Goal: Transaction & Acquisition: Purchase product/service

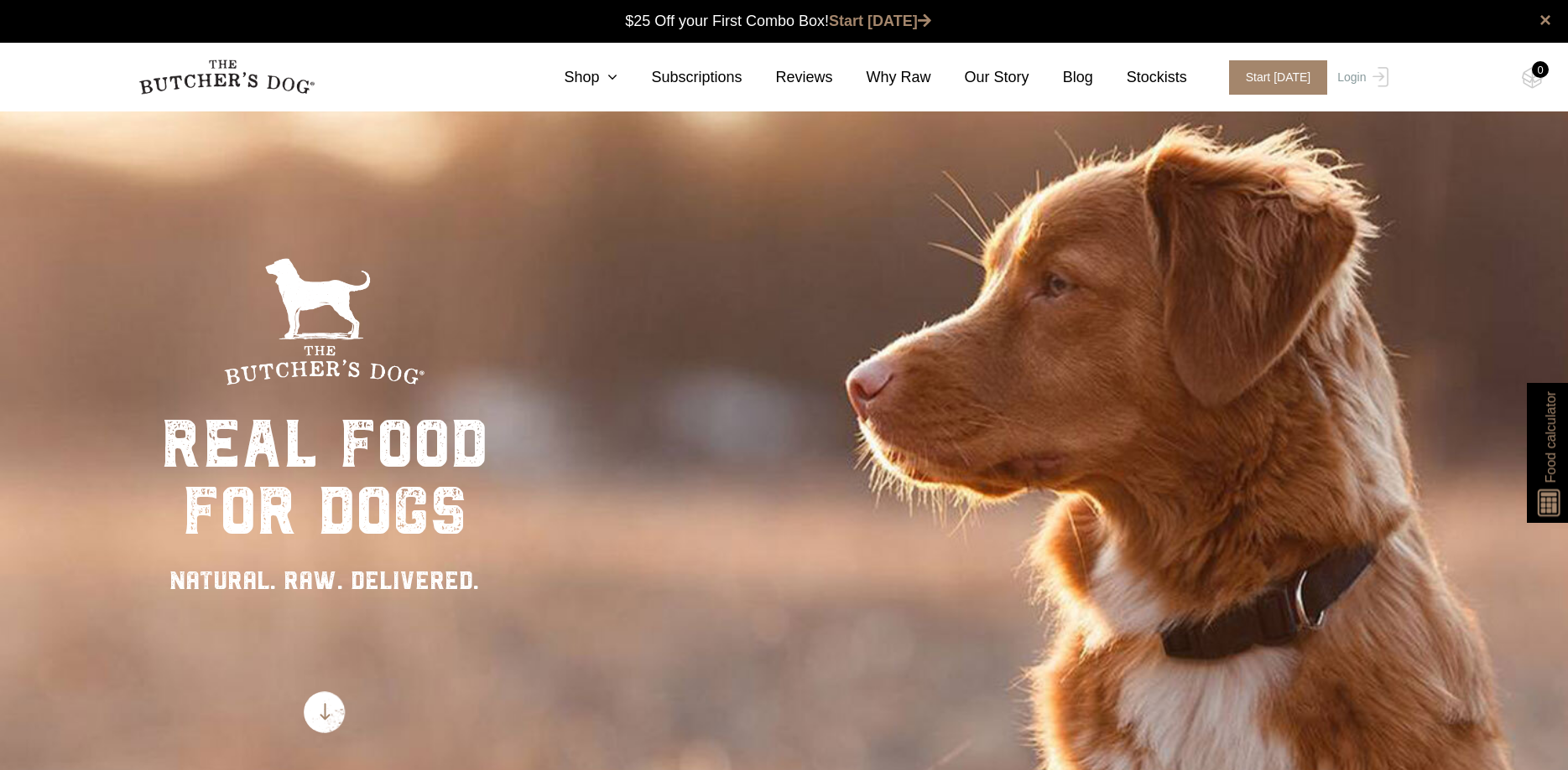
scroll to position [1, 0]
click at [618, 73] on link "Shop" at bounding box center [574, 76] width 87 height 22
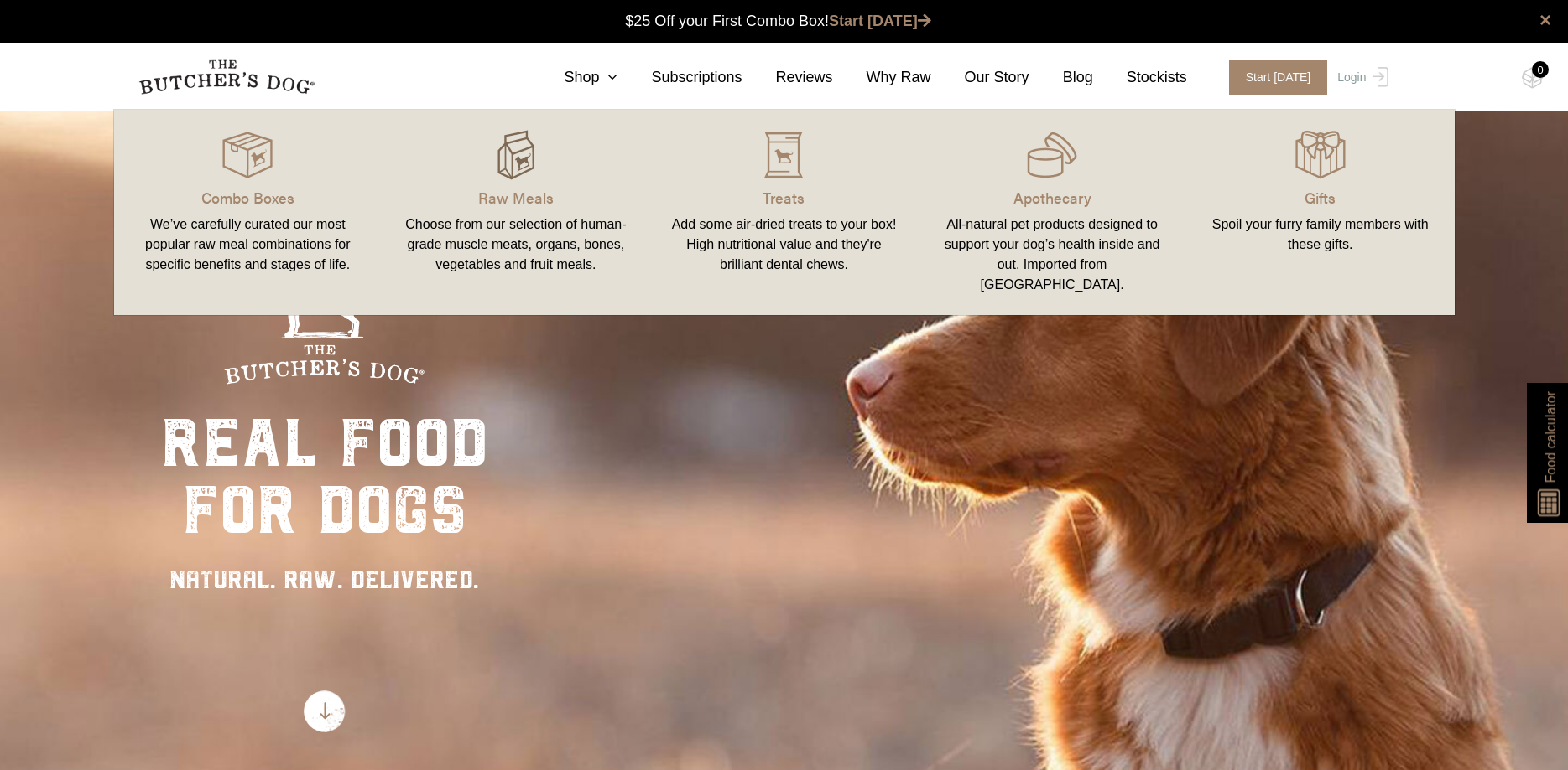
click at [526, 158] on img at bounding box center [516, 155] width 50 height 50
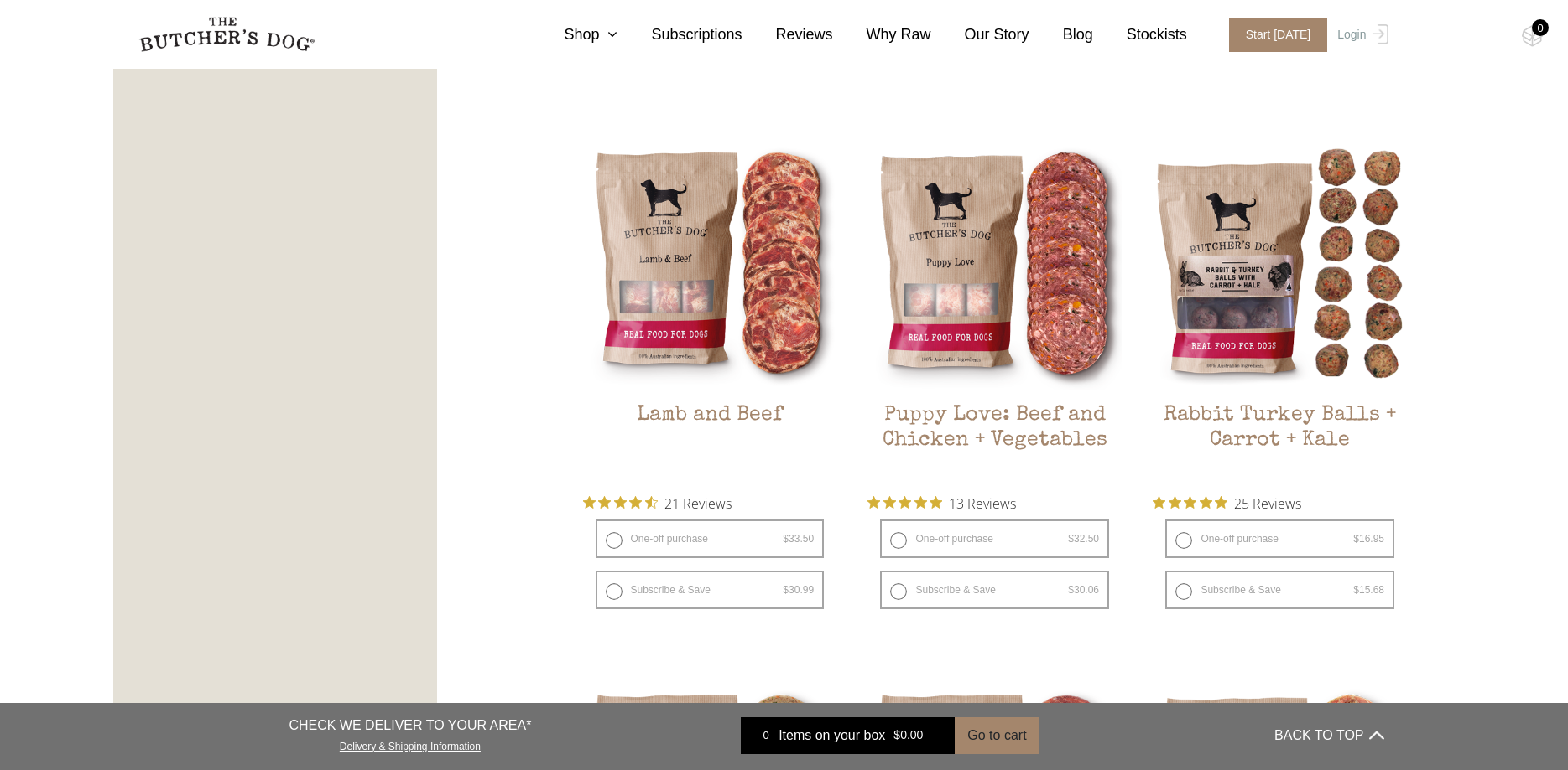
scroll to position [1967, 0]
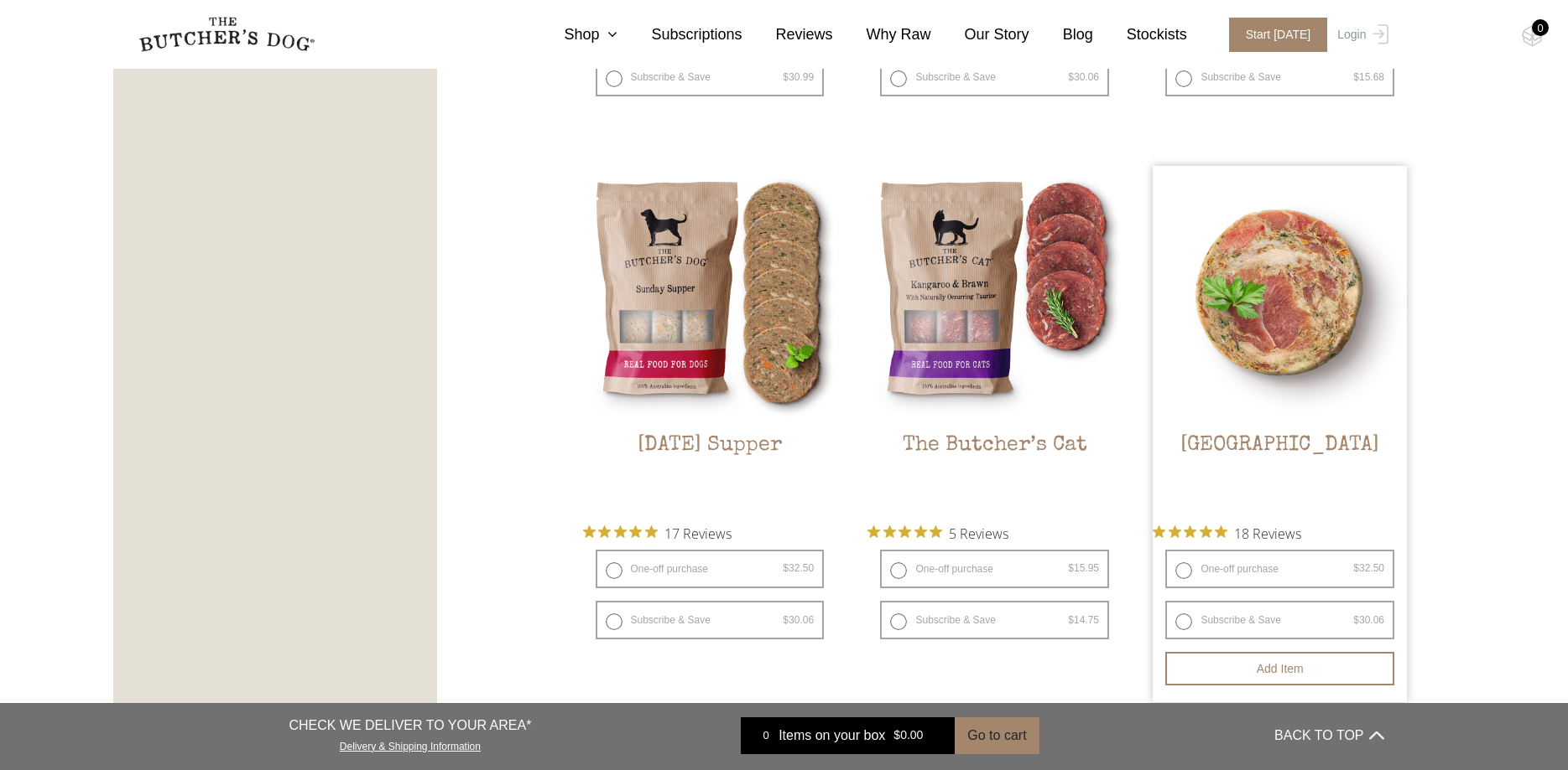
click at [1301, 283] on img at bounding box center [1280, 293] width 255 height 254
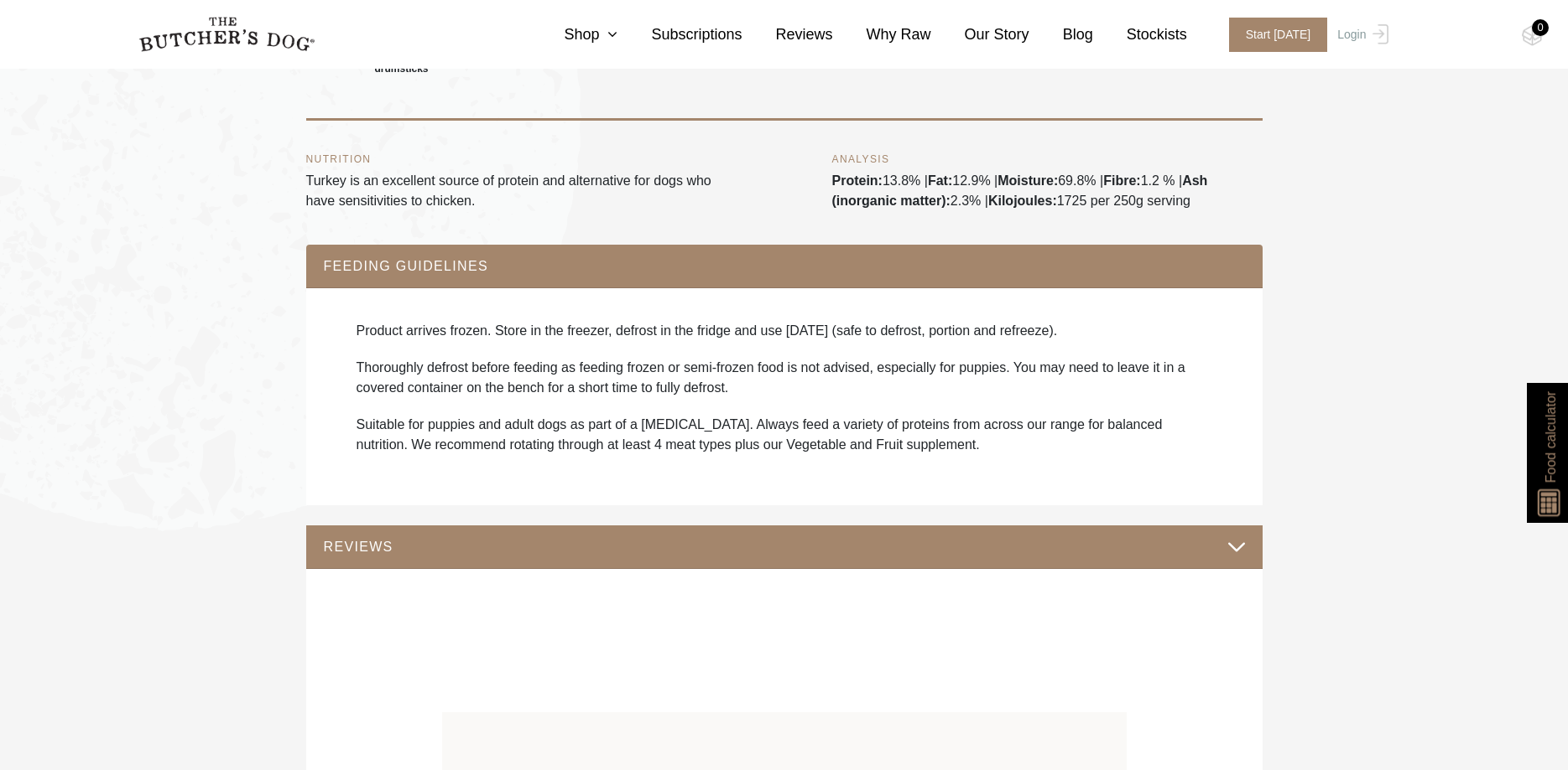
scroll to position [940, 0]
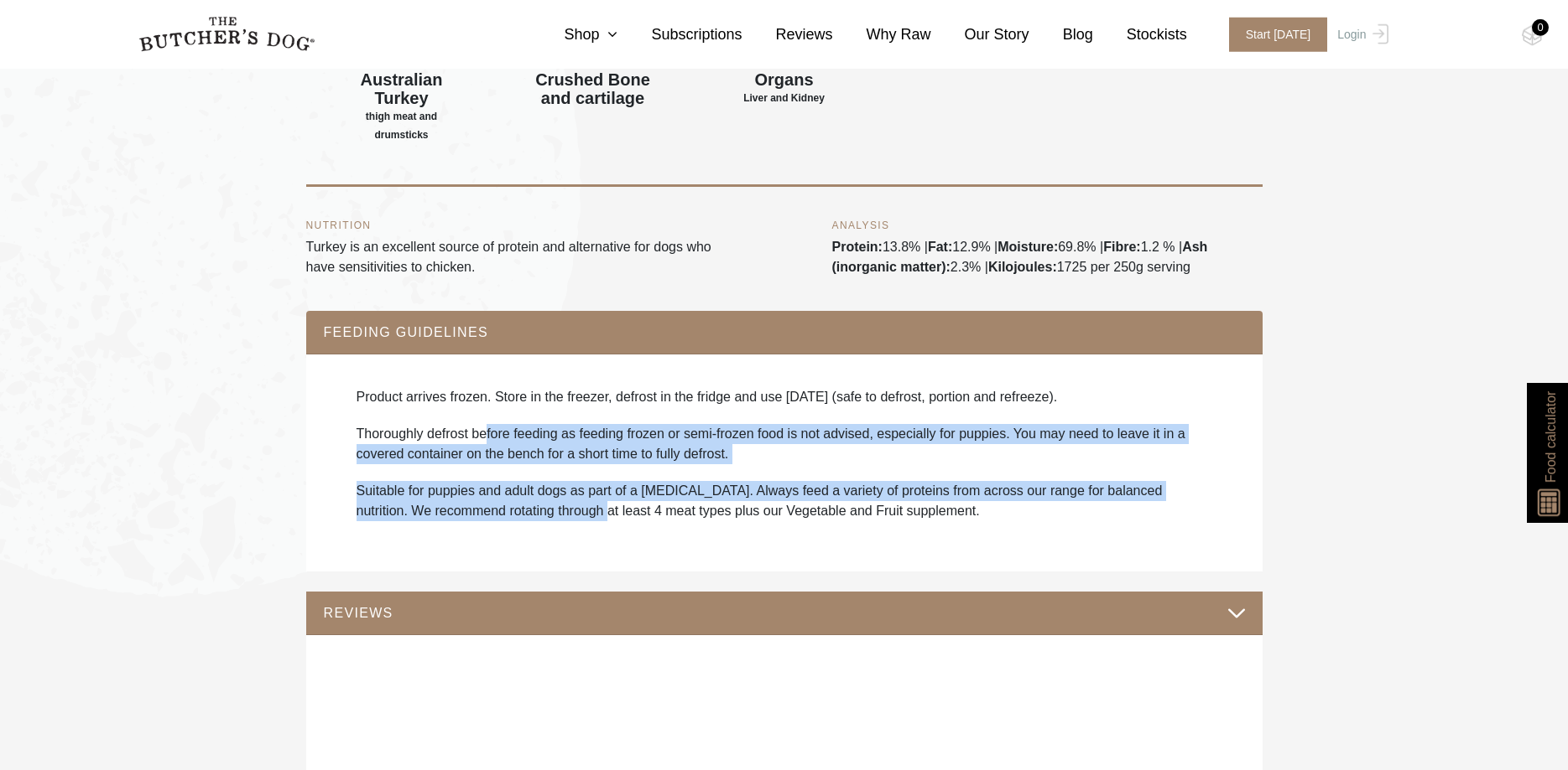
drag, startPoint x: 565, startPoint y: 493, endPoint x: 490, endPoint y: 413, distance: 109.7
click at [490, 413] on div "Product arrives frozen. Store in the freezer, defrost in the fridge and use wit…" at bounding box center [784, 462] width 922 height 185
drag, startPoint x: 514, startPoint y: 424, endPoint x: 513, endPoint y: 454, distance: 30.0
click at [515, 424] on p "Thoroughly defrost before feeding as feeding frozen or semi-frozen food is not …" at bounding box center [784, 444] width 856 height 41
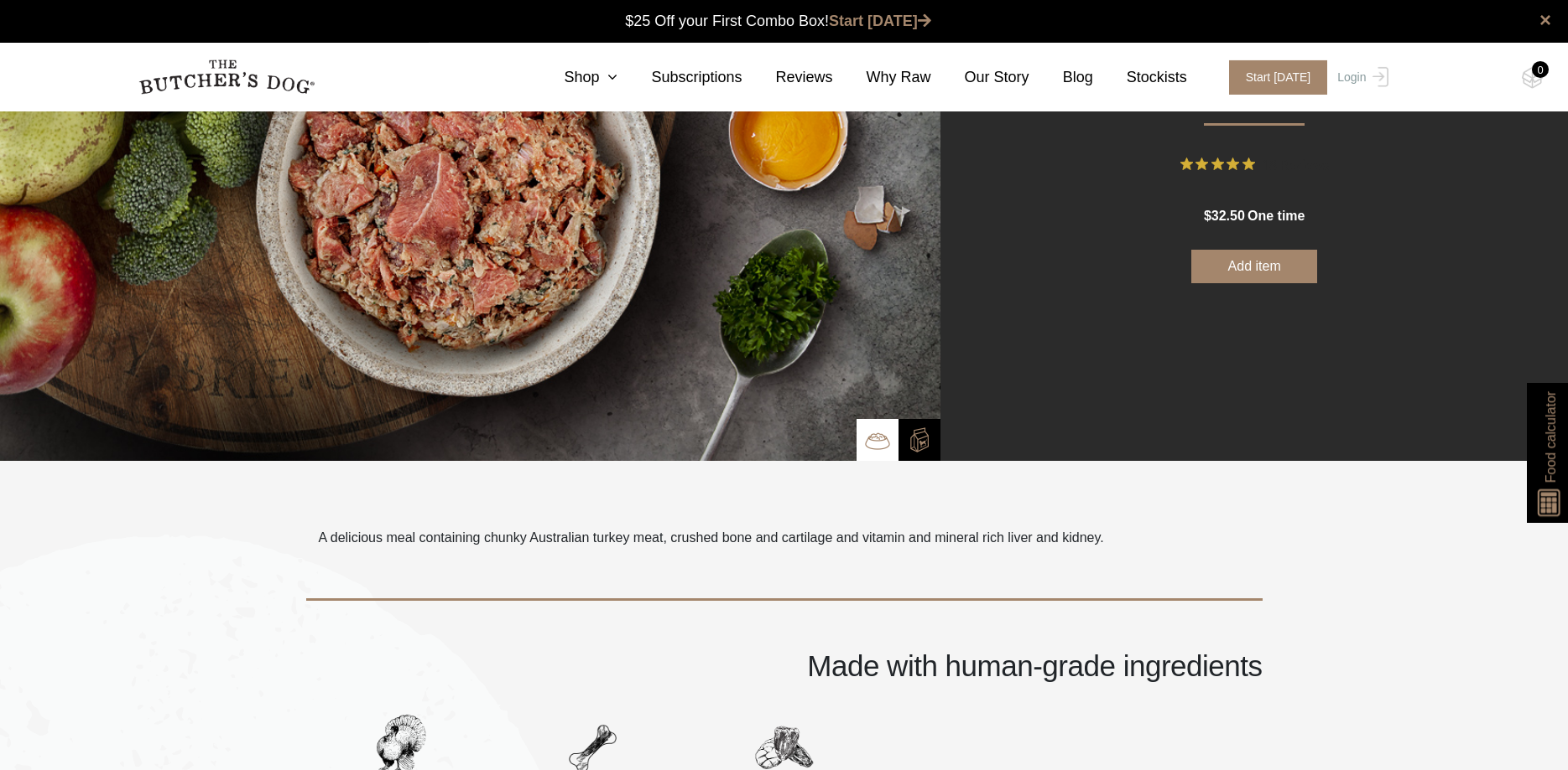
scroll to position [0, 0]
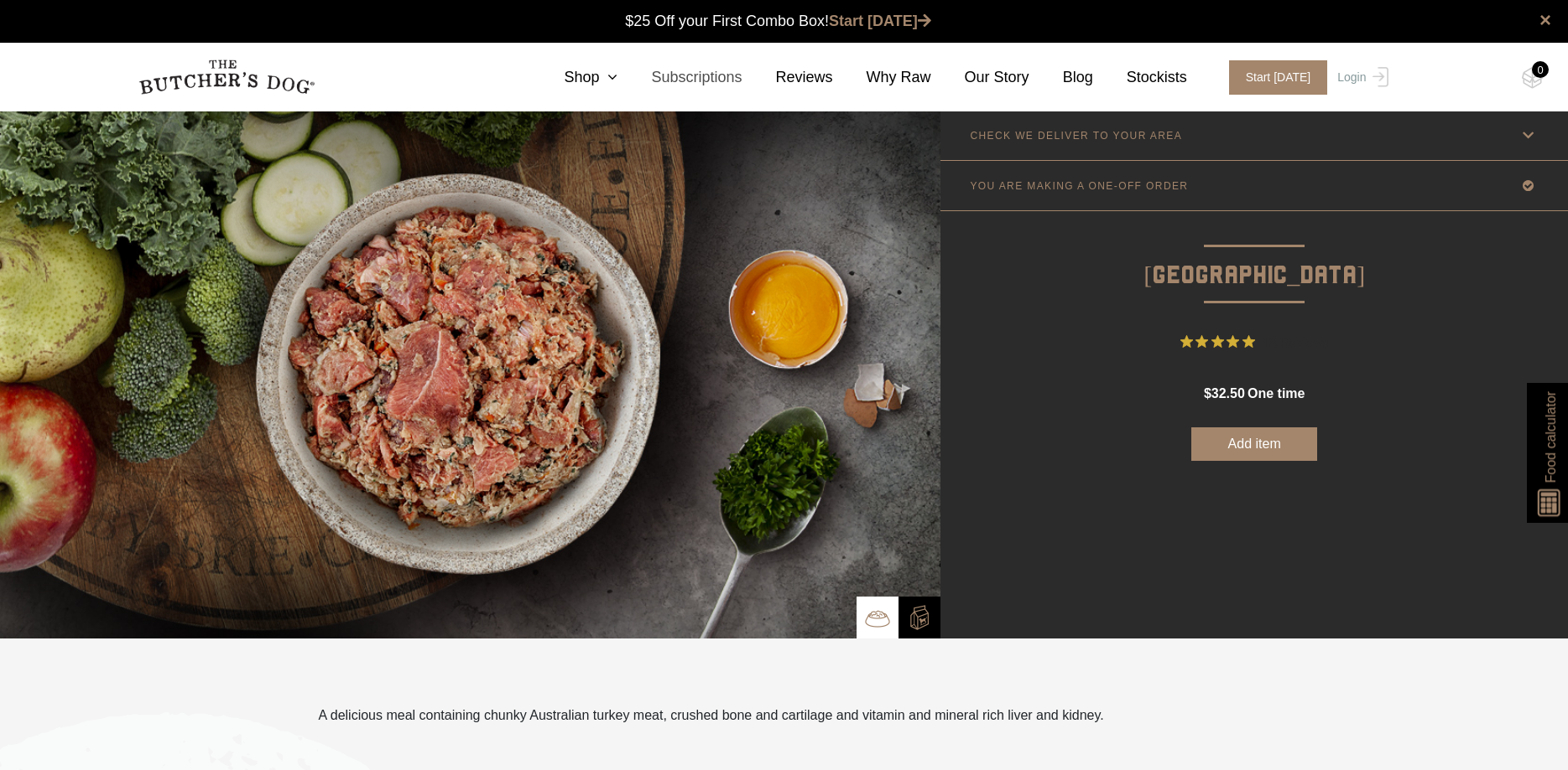
click at [723, 81] on link "Subscriptions" at bounding box center [679, 76] width 124 height 22
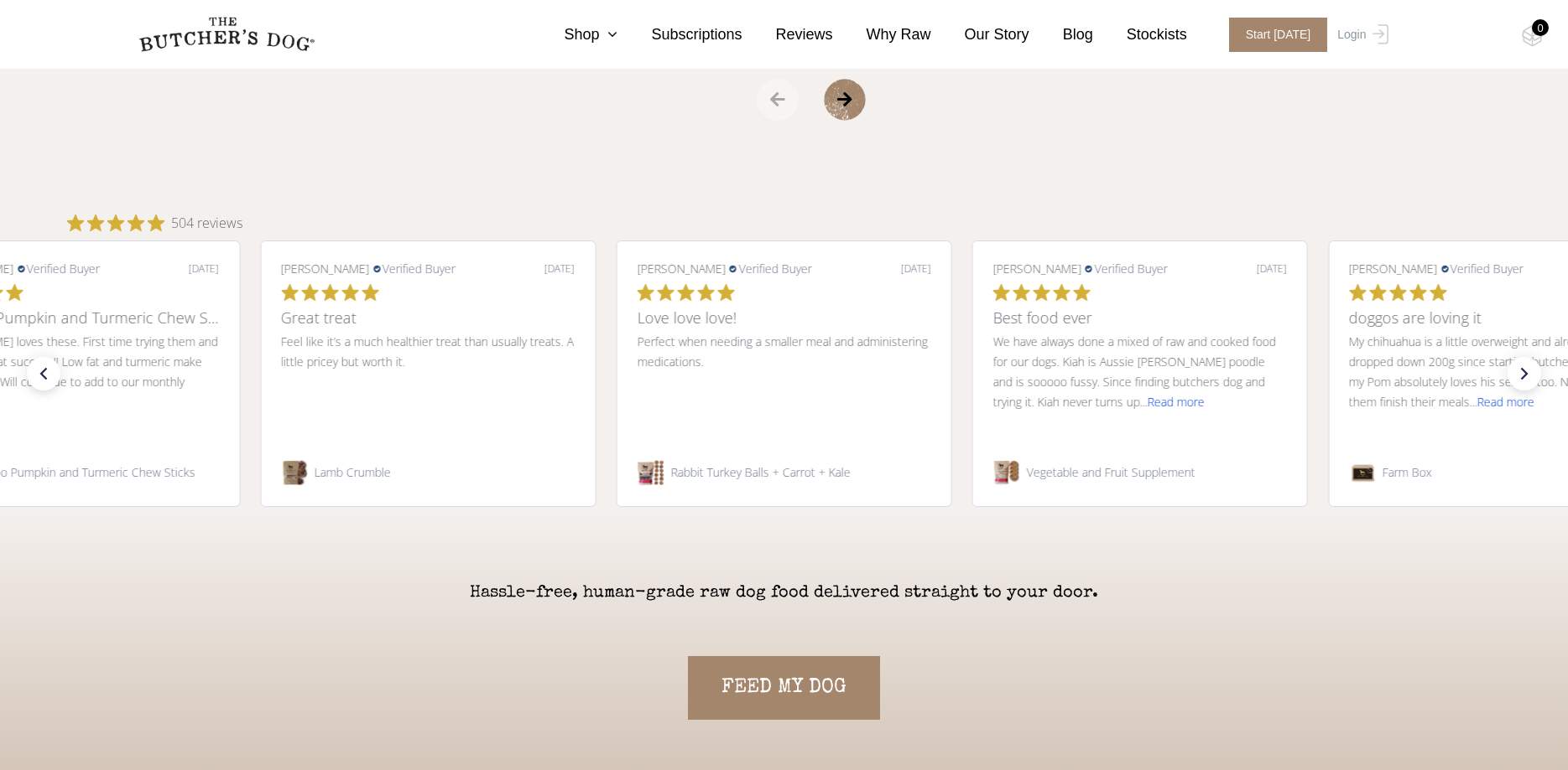
scroll to position [3767, 0]
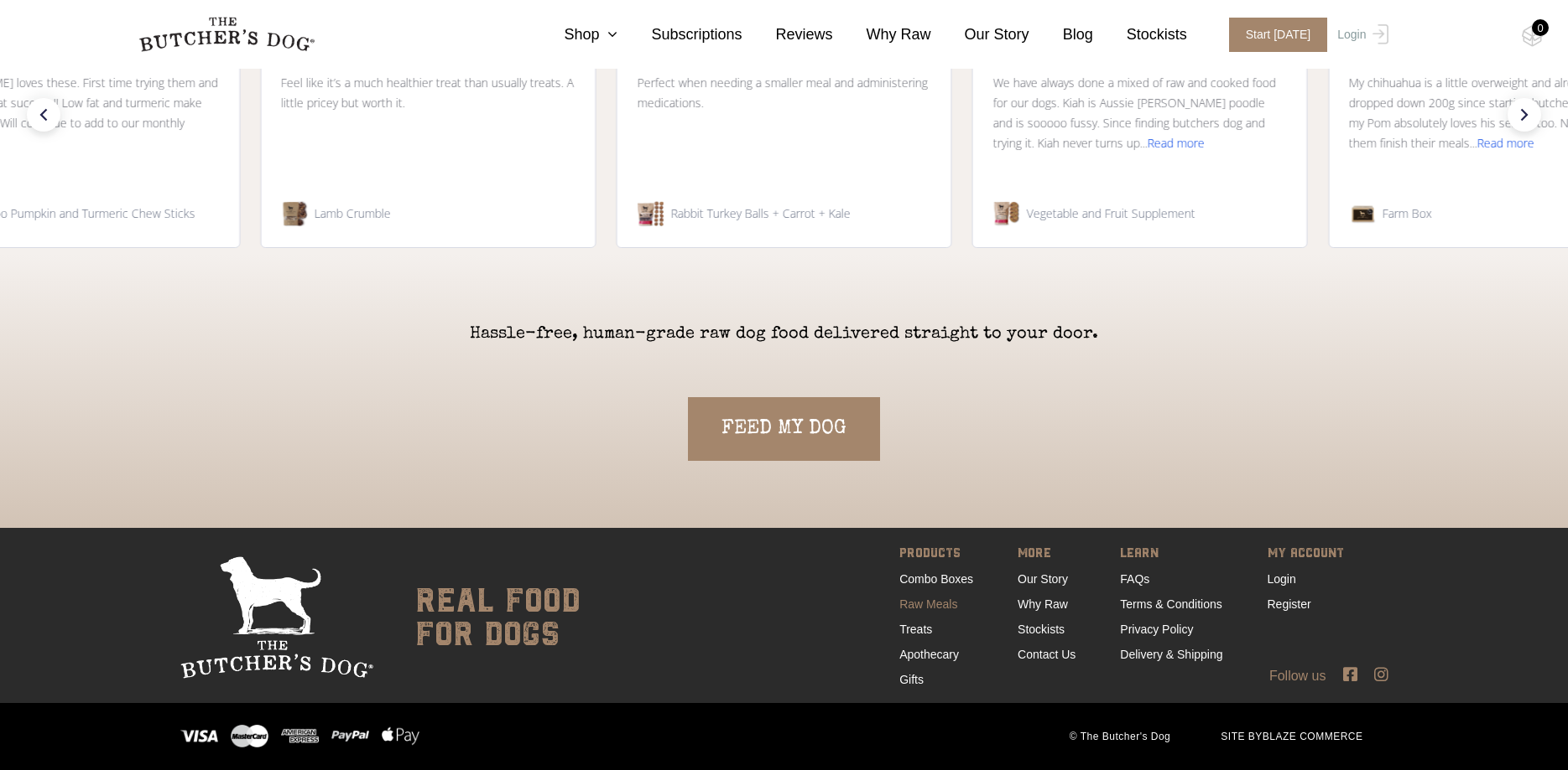
click at [936, 601] on link "Raw Meals" at bounding box center [928, 605] width 58 height 14
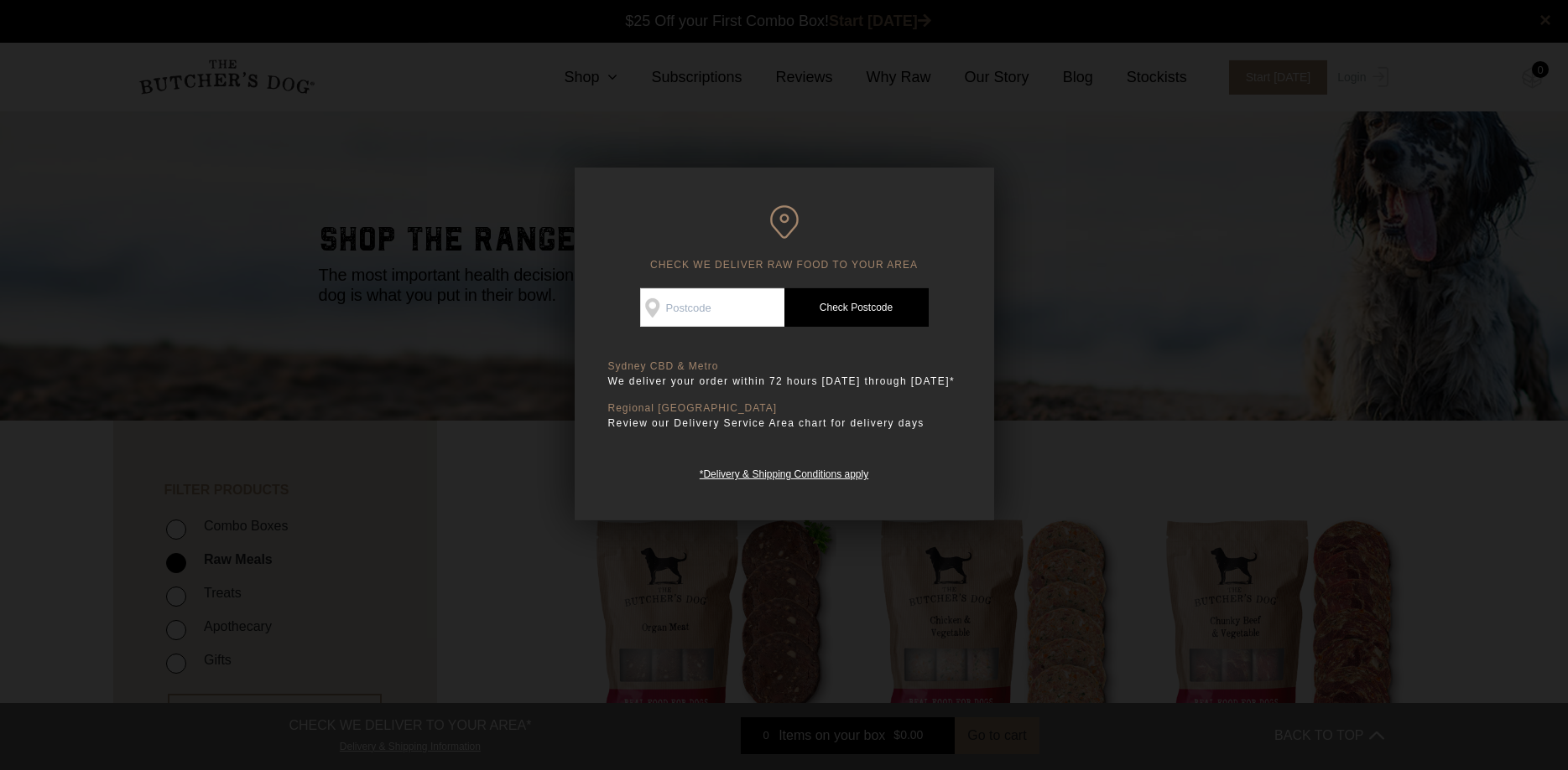
click at [1109, 361] on div at bounding box center [784, 385] width 1568 height 770
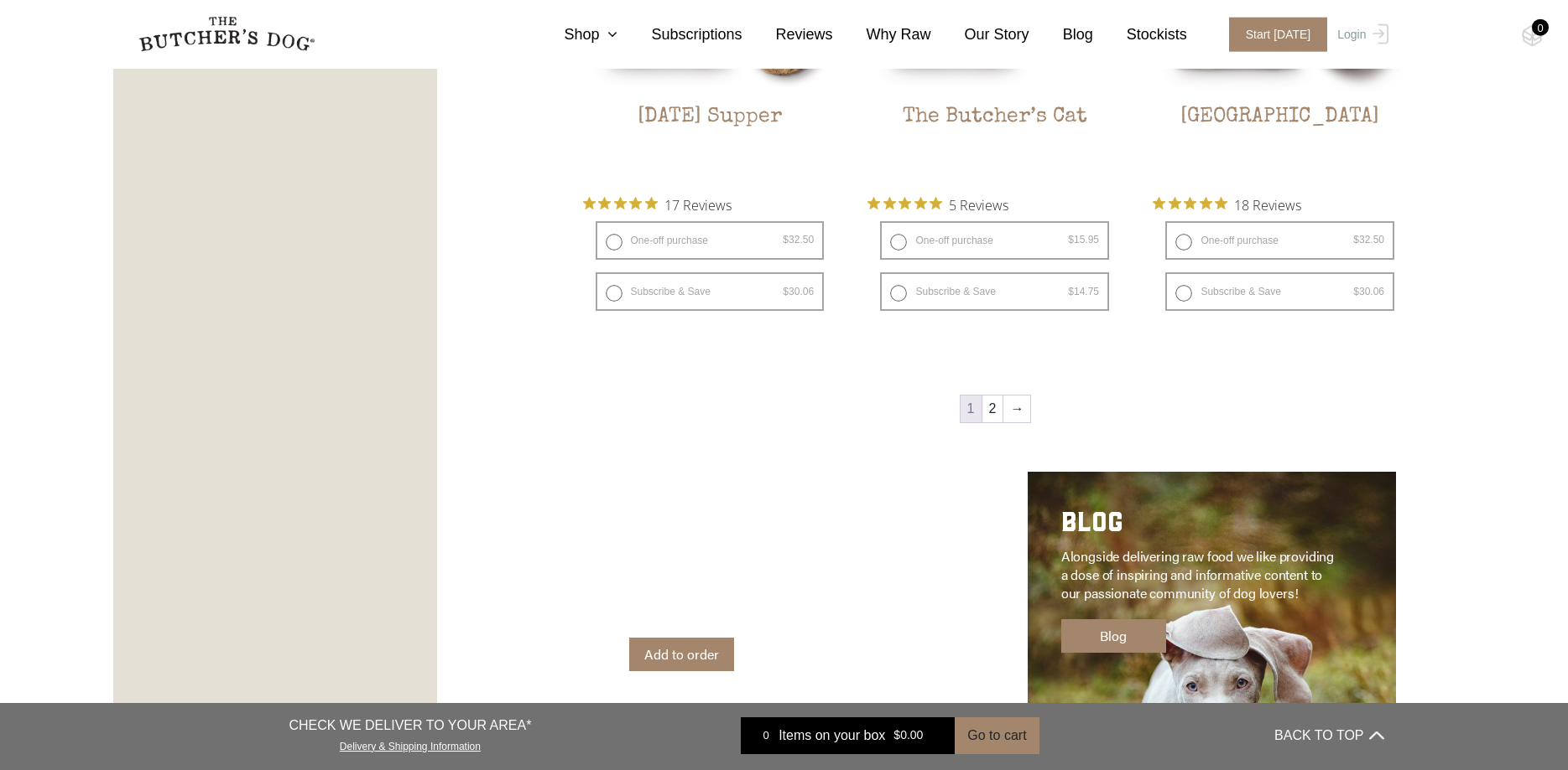
scroll to position [2983, 0]
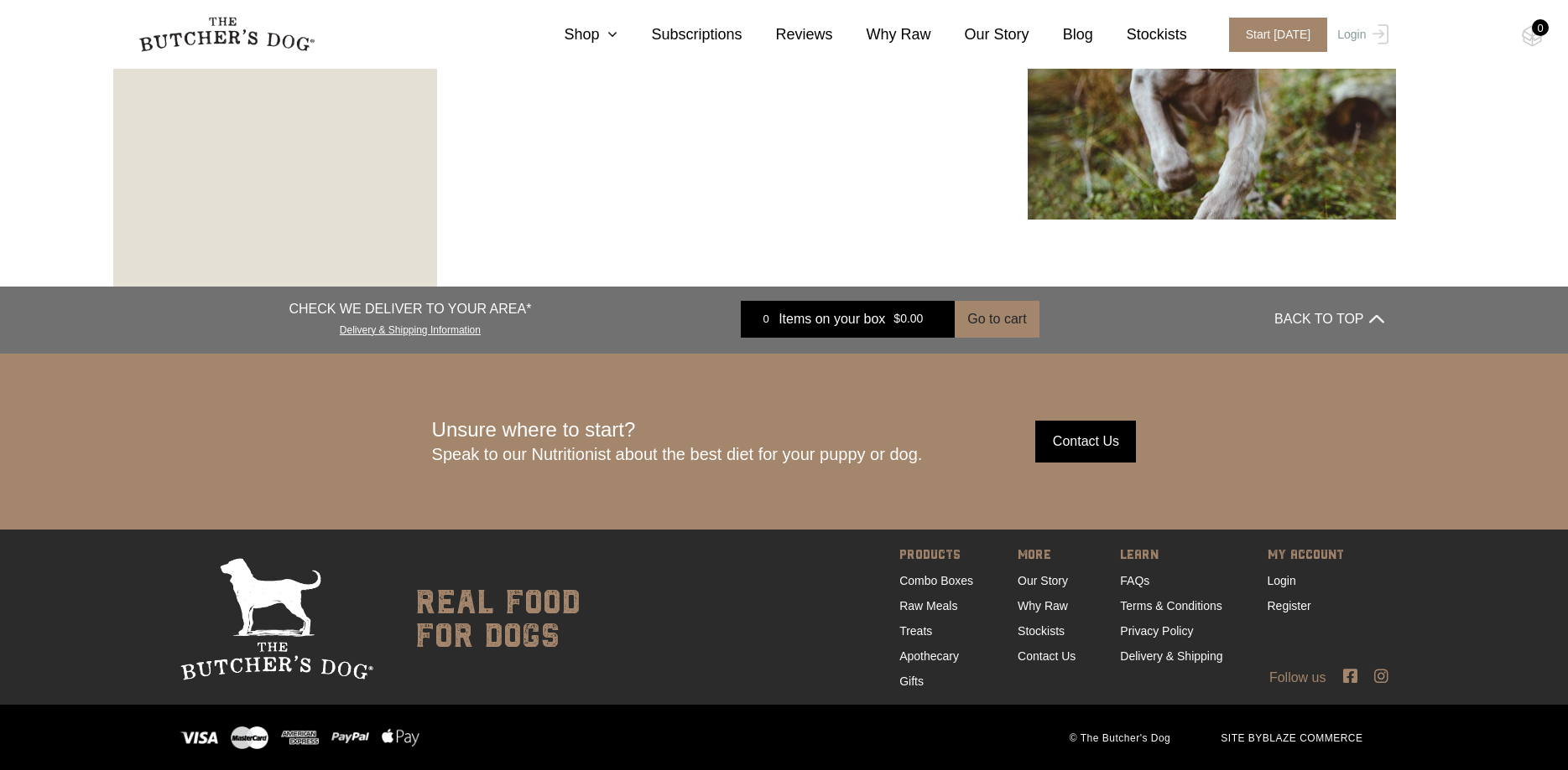
drag, startPoint x: 1195, startPoint y: 300, endPoint x: 1260, endPoint y: 810, distance: 514.1
click at [1134, 575] on link "FAQs" at bounding box center [1134, 581] width 29 height 14
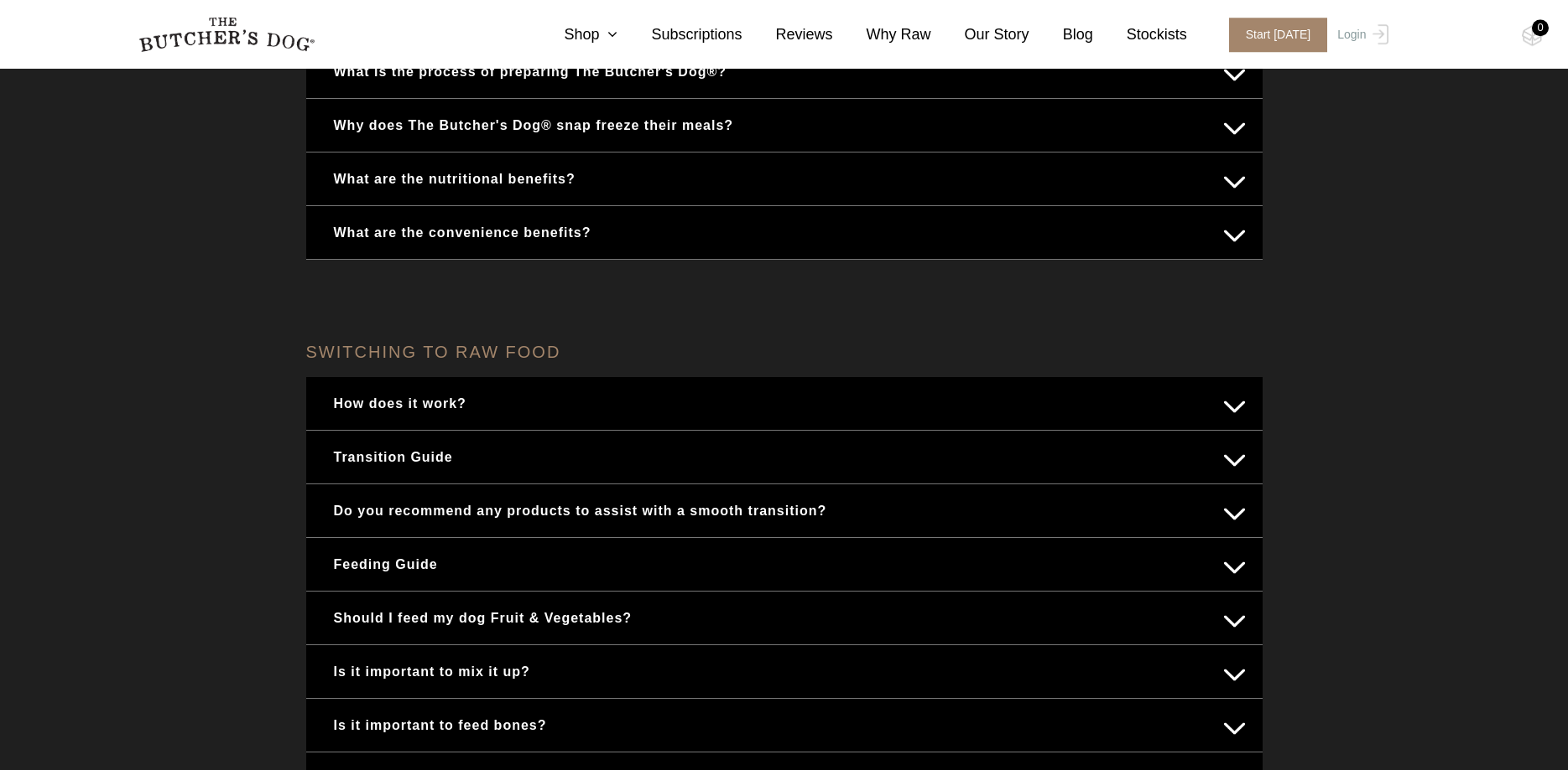
scroll to position [429, 0]
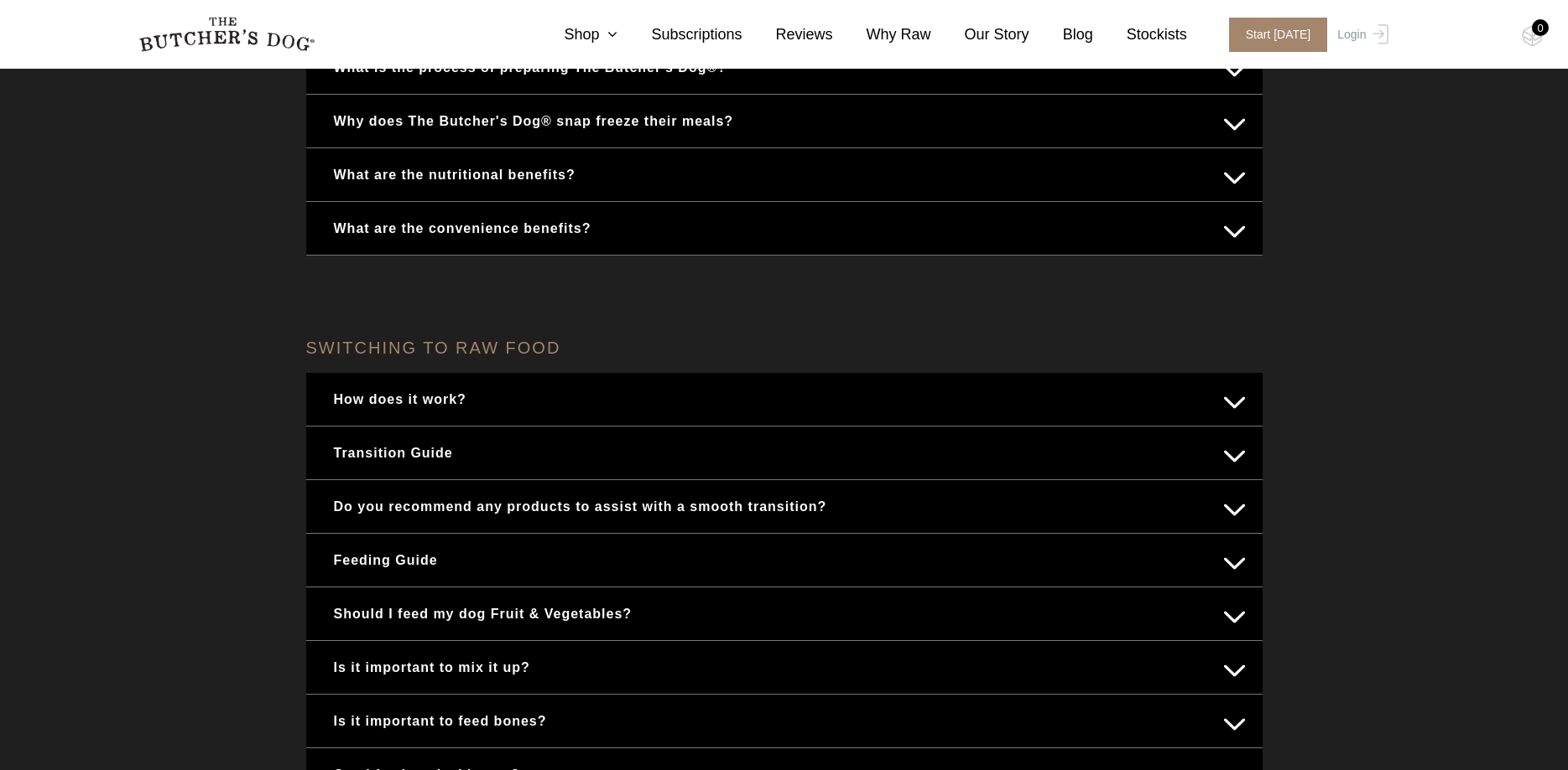
click at [440, 558] on button "Feeding Guide" at bounding box center [784, 560] width 922 height 33
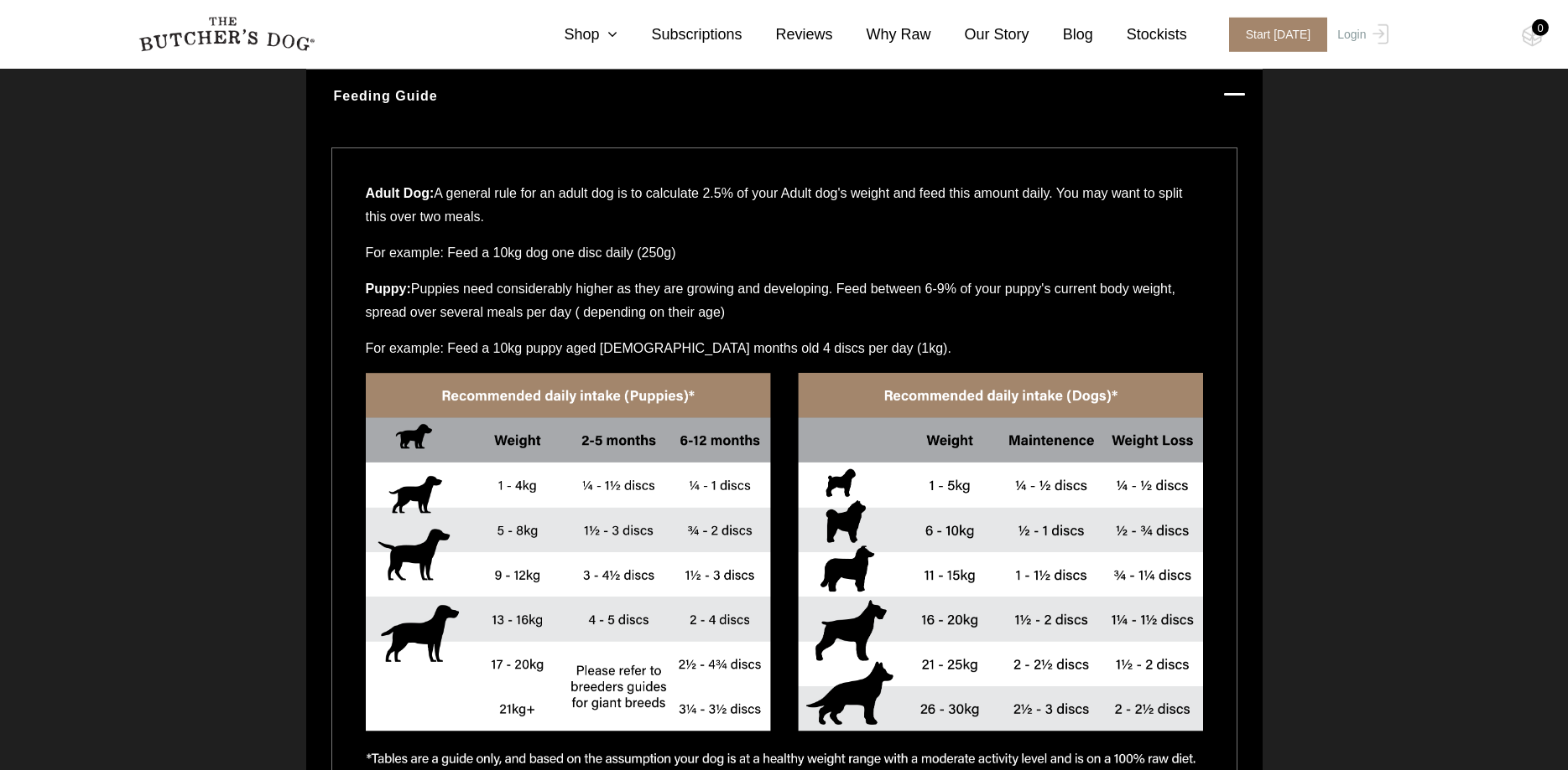
scroll to position [941, 0]
